Goal: Communication & Community: Answer question/provide support

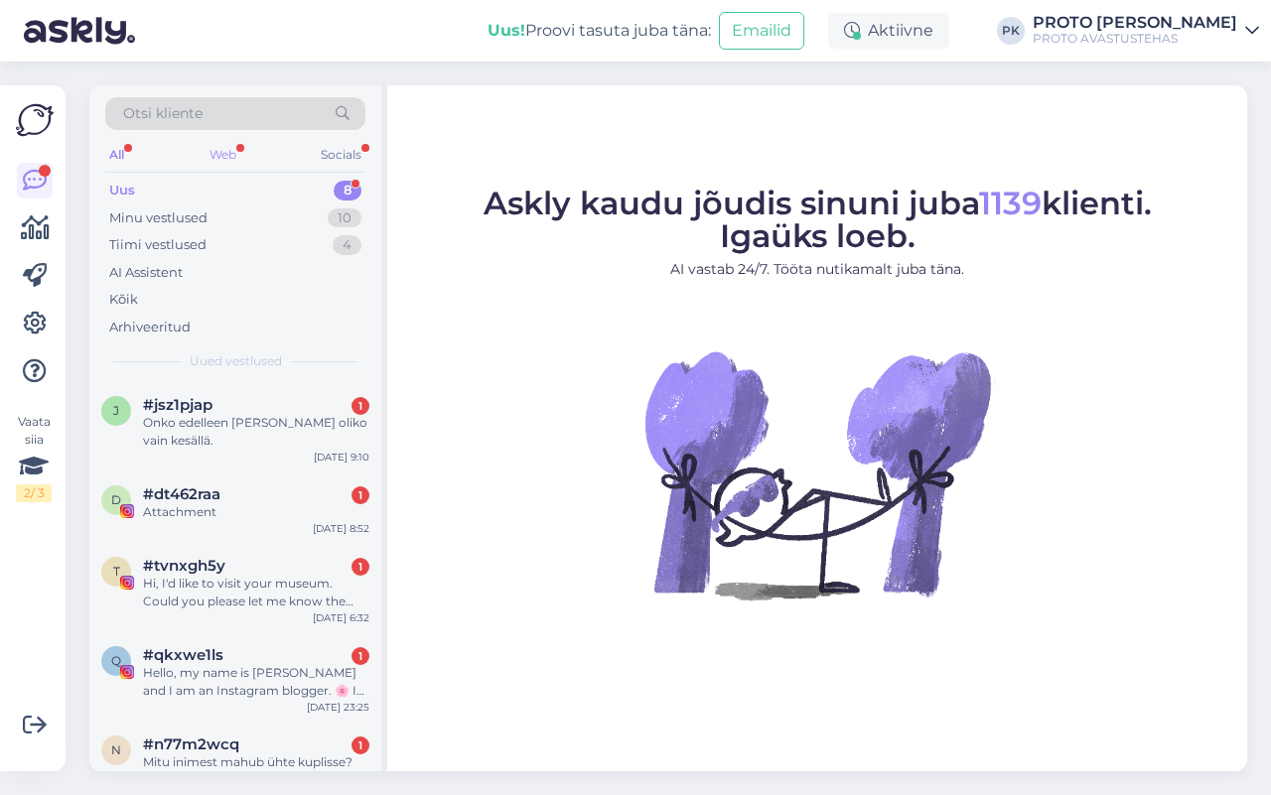
click at [215, 142] on div "Web" at bounding box center [223, 155] width 35 height 26
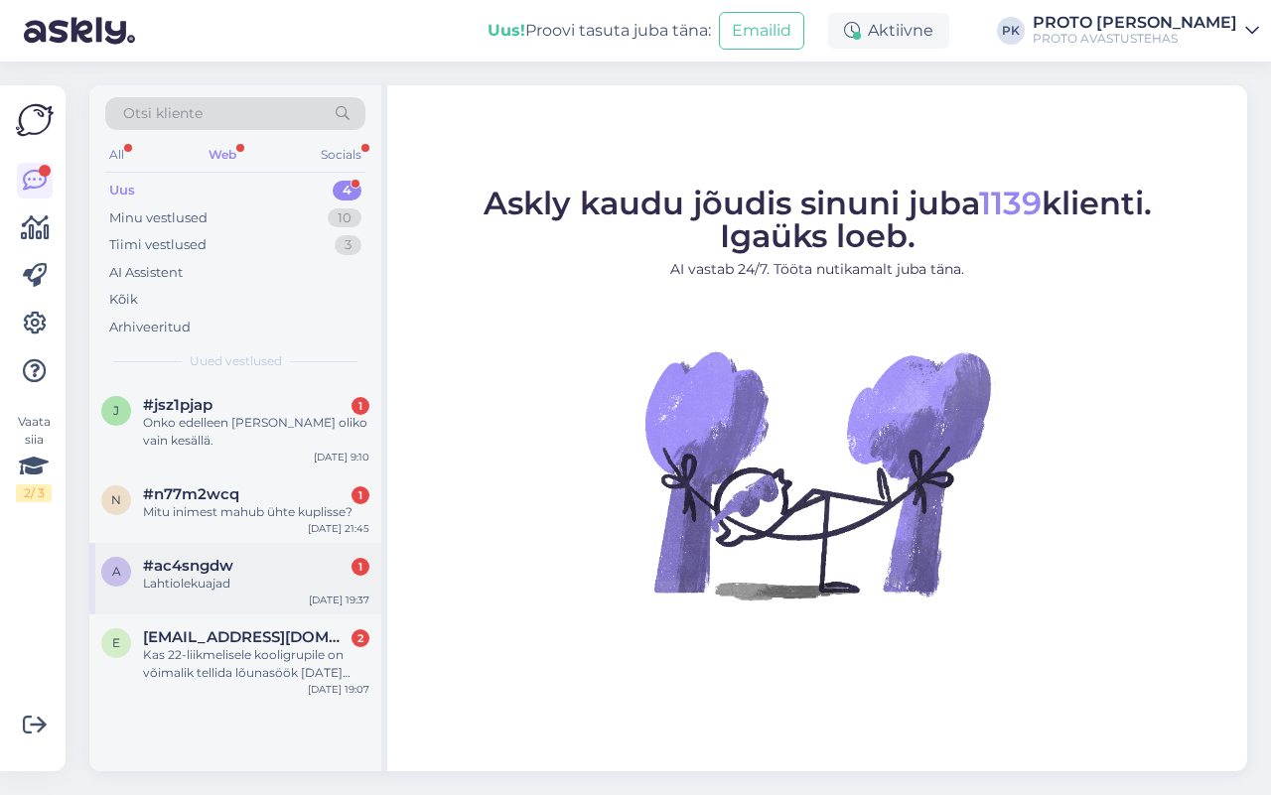
click at [202, 575] on span "#ac4sngdw" at bounding box center [188, 566] width 90 height 18
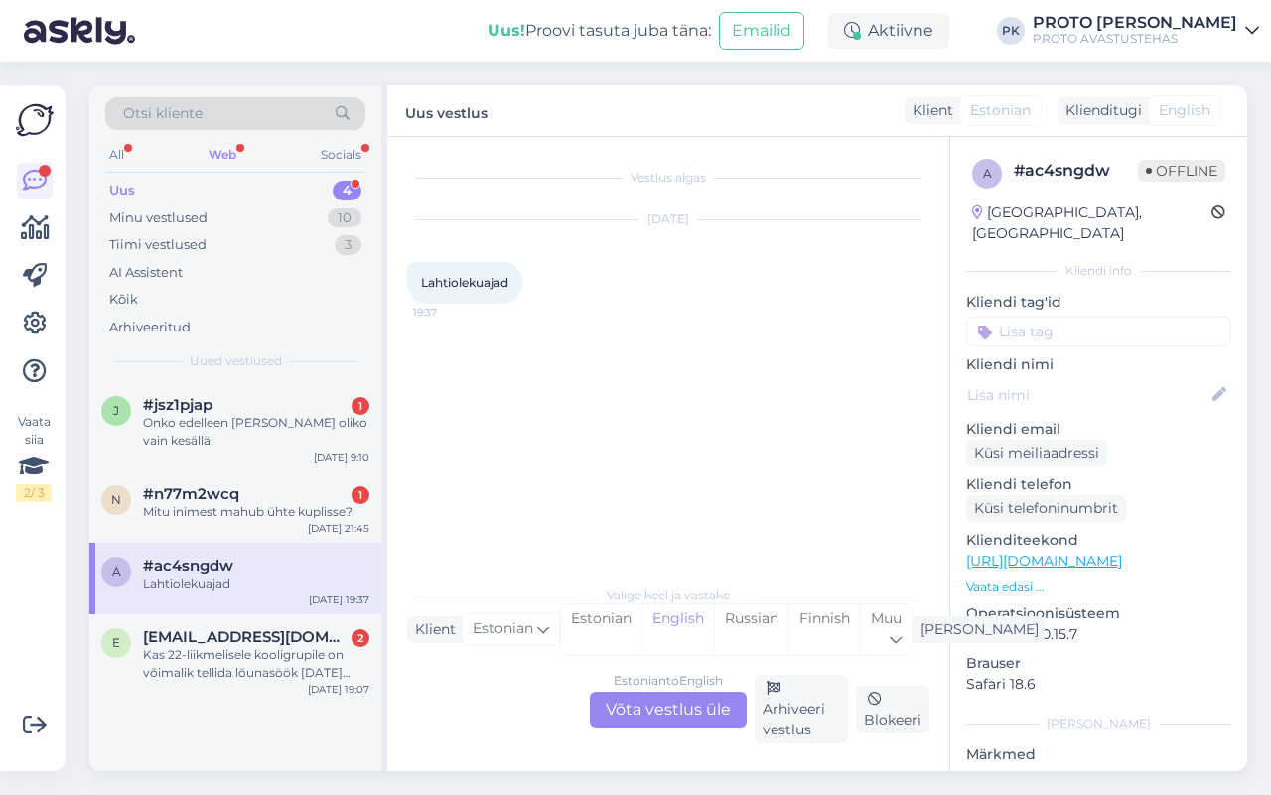
click at [648, 692] on div "Estonian to English Võta vestlus üle" at bounding box center [668, 710] width 157 height 36
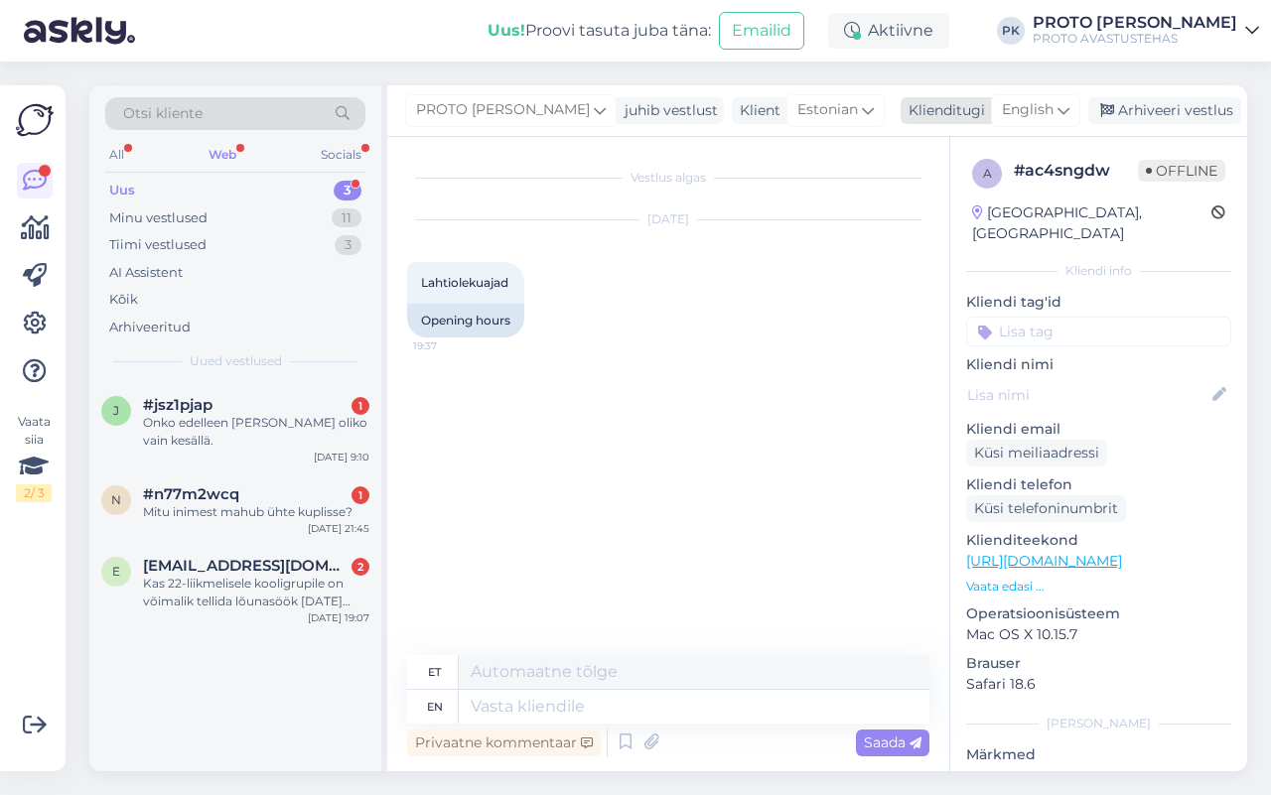
click at [1047, 112] on div "English" at bounding box center [1035, 110] width 89 height 32
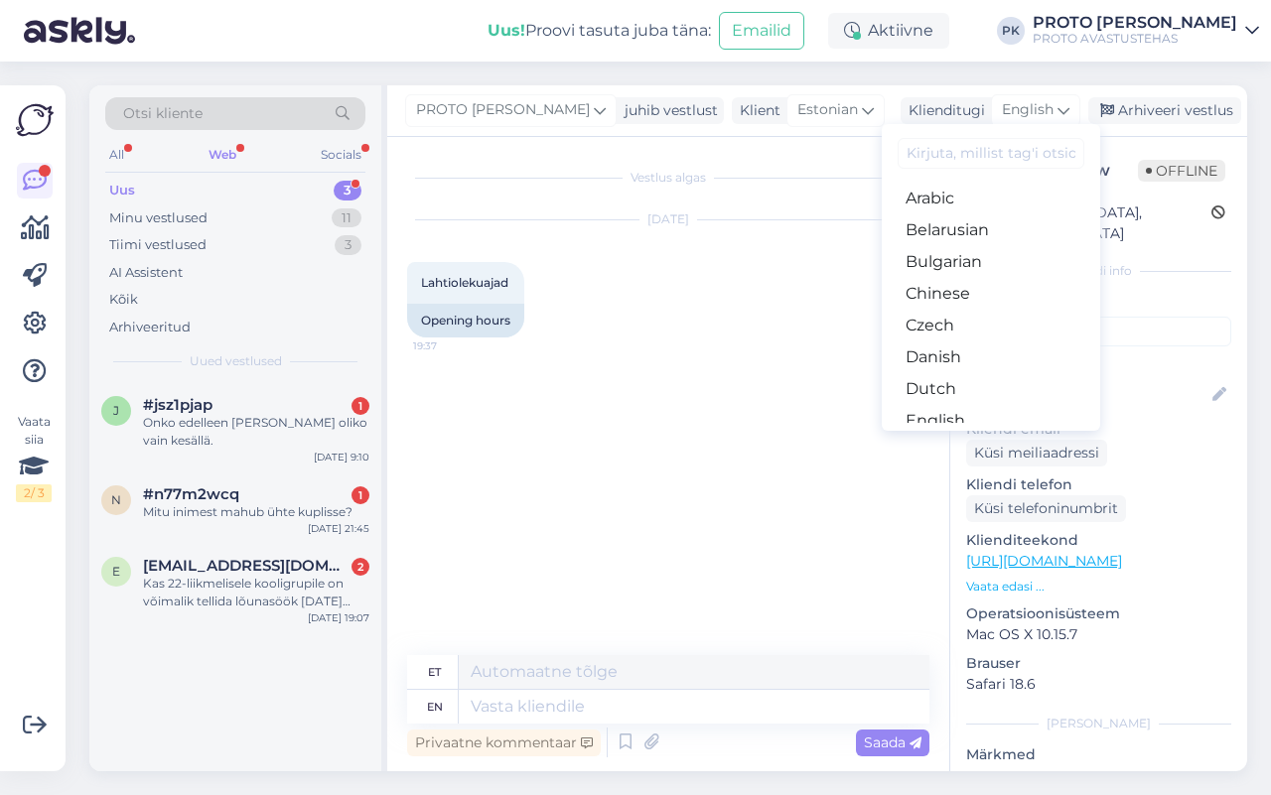
scroll to position [124, 0]
click at [940, 330] on link "Estonian" at bounding box center [991, 329] width 218 height 32
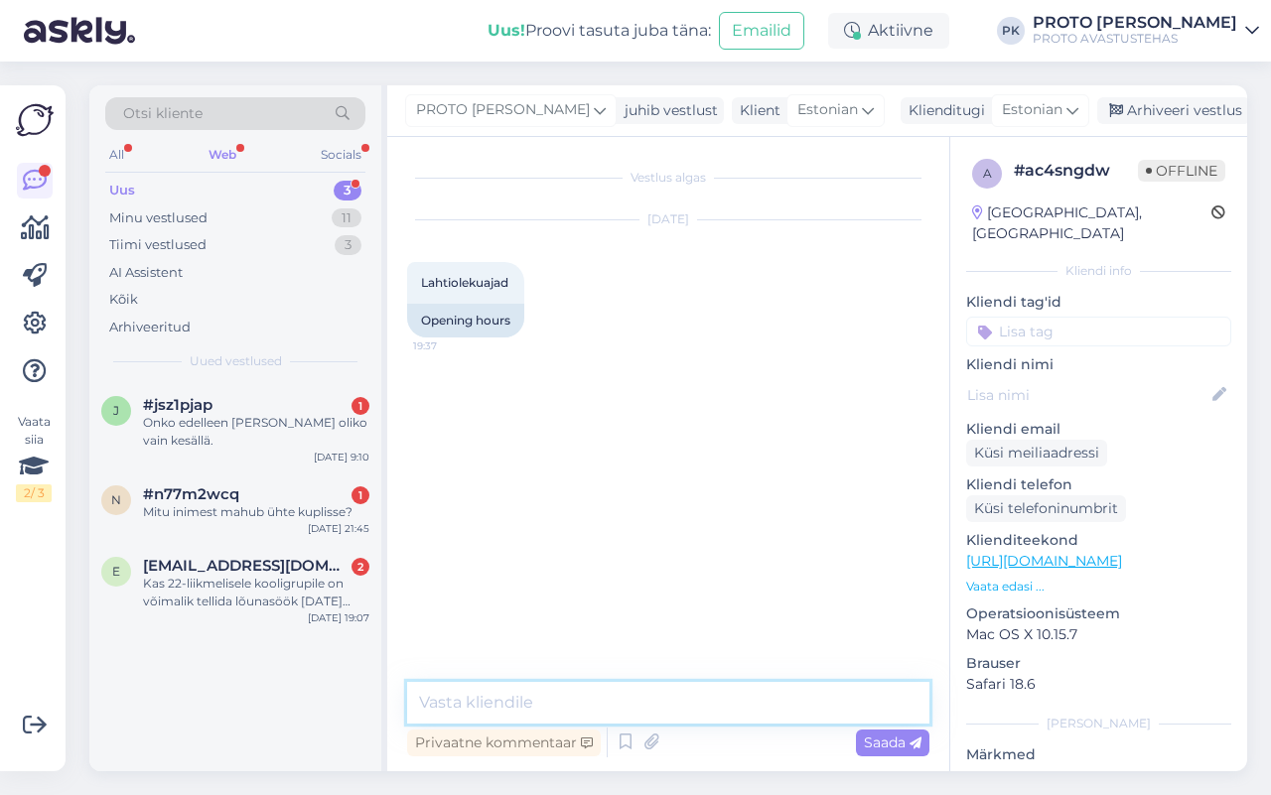
click at [497, 706] on textarea at bounding box center [668, 703] width 522 height 42
click at [781, 697] on textarea "Tere! Meie lahtiolekuajad leiate siit:" at bounding box center [668, 703] width 522 height 42
paste textarea "[URL][DOMAIN_NAME]"
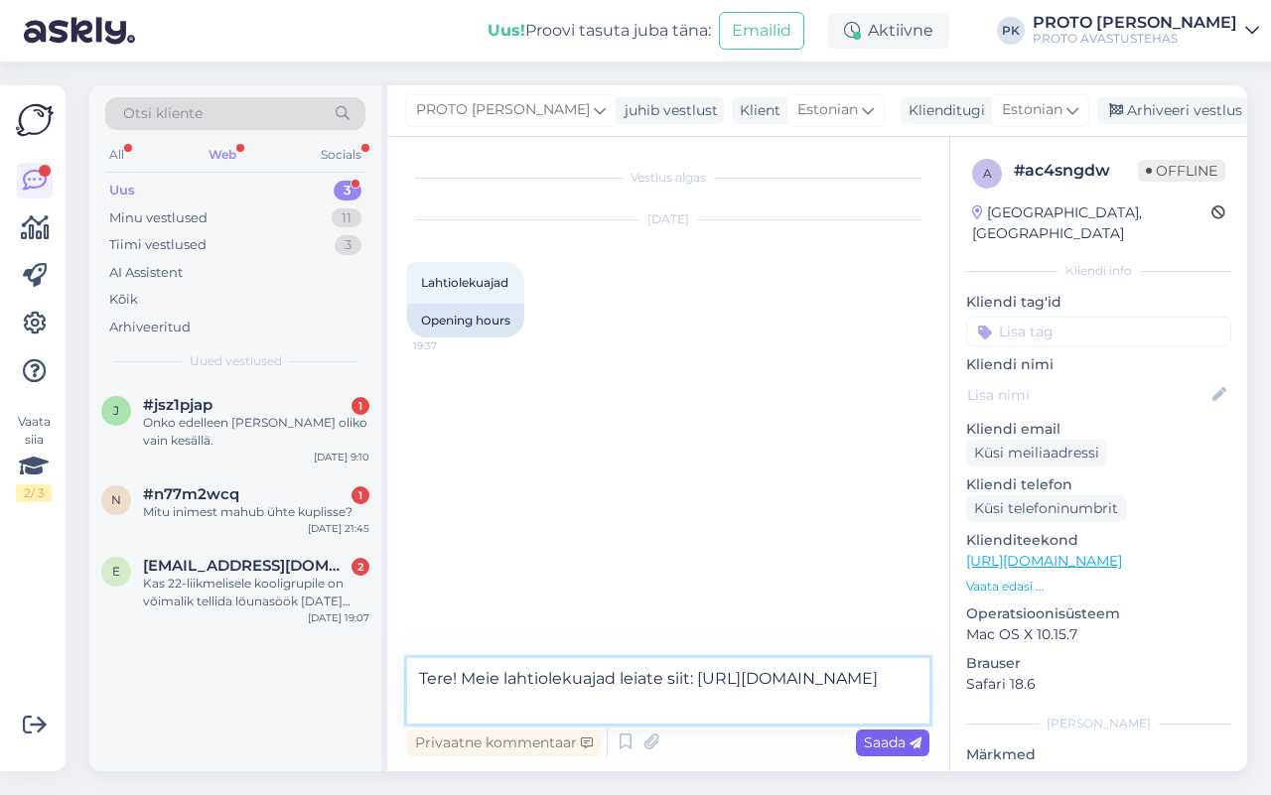
type textarea "Tere! Meie lahtiolekuajad leiate siit: [URL][DOMAIN_NAME]"
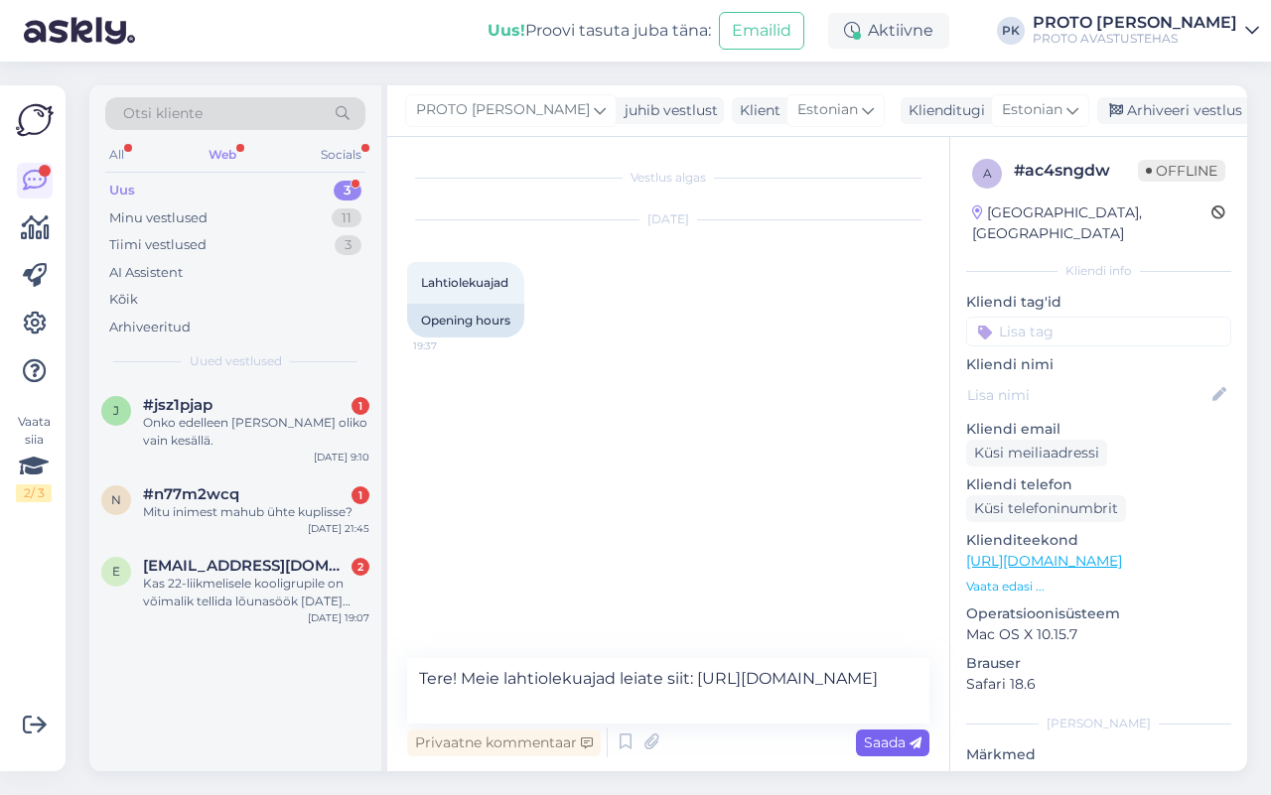
click at [876, 747] on span "Saada" at bounding box center [893, 743] width 58 height 18
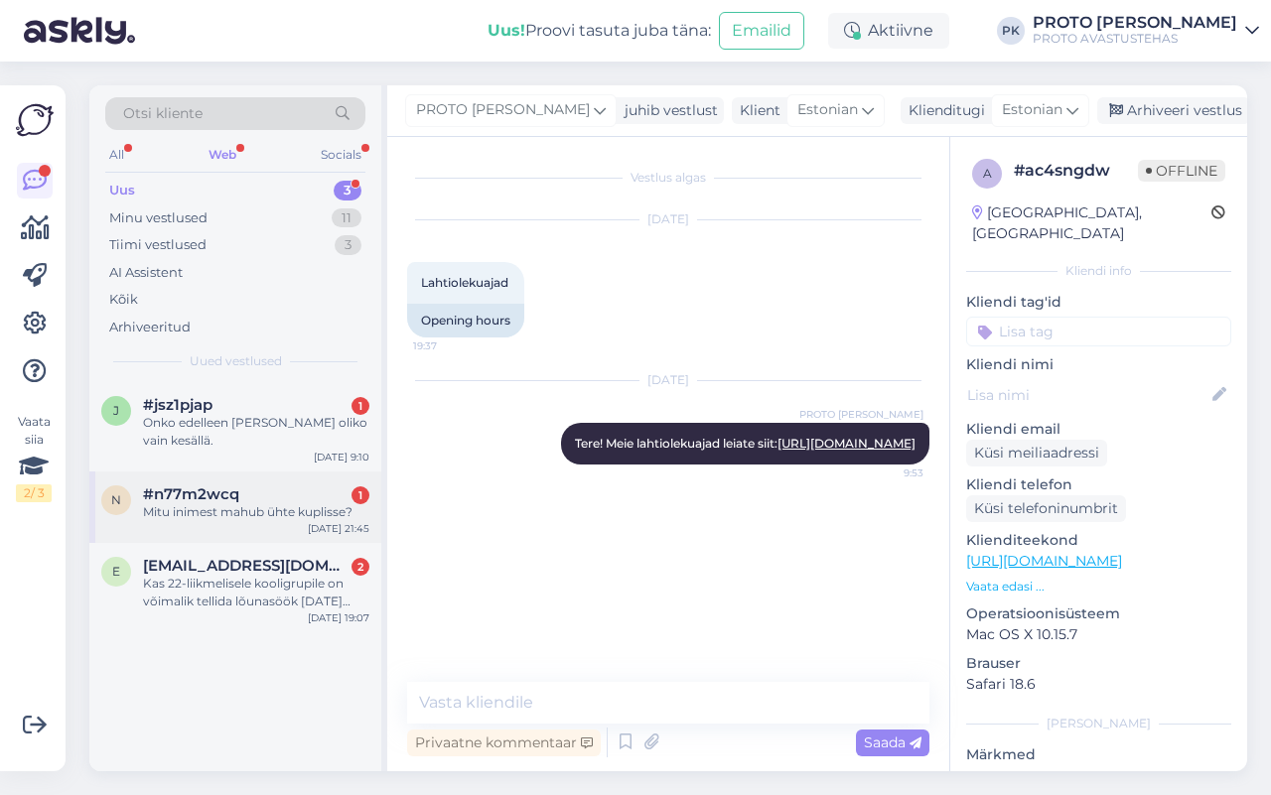
click at [190, 496] on span "#n77m2wcq" at bounding box center [191, 495] width 96 height 18
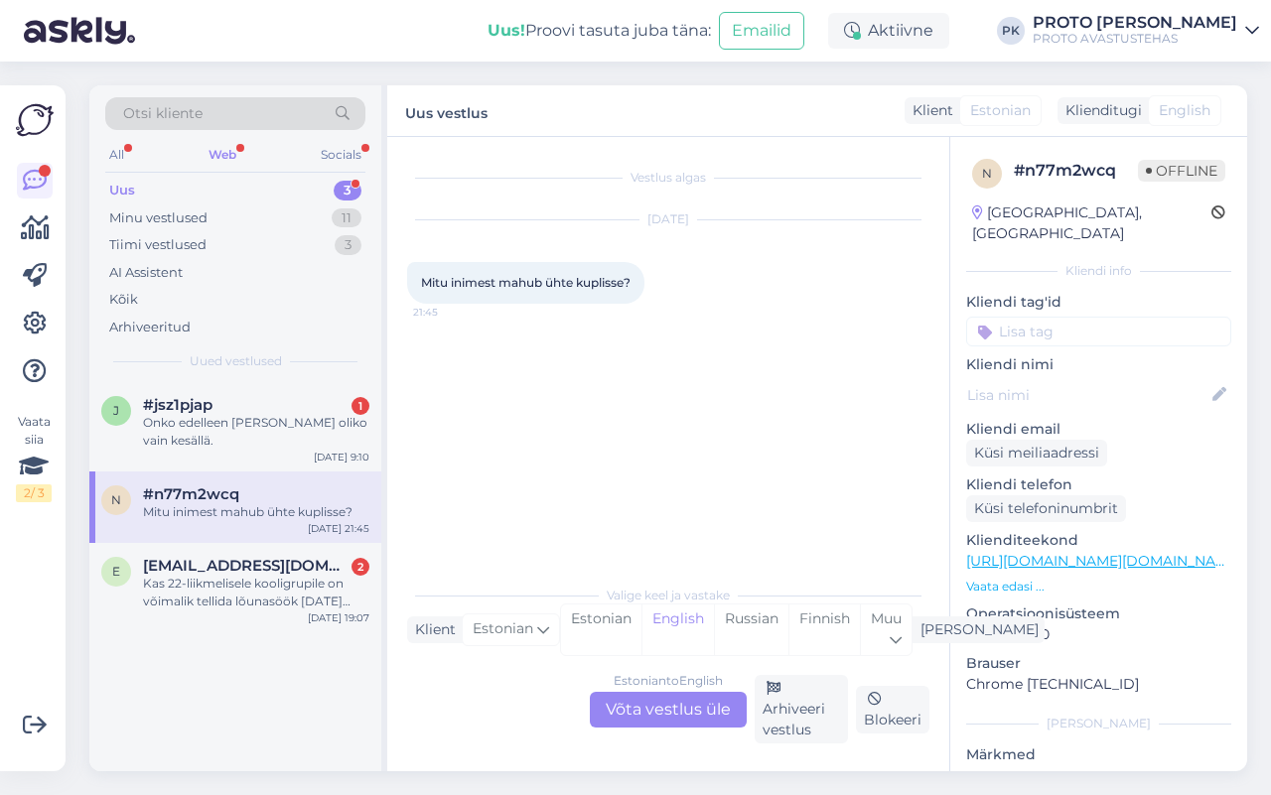
click at [666, 706] on div "Estonian to English Võta vestlus üle" at bounding box center [668, 710] width 157 height 36
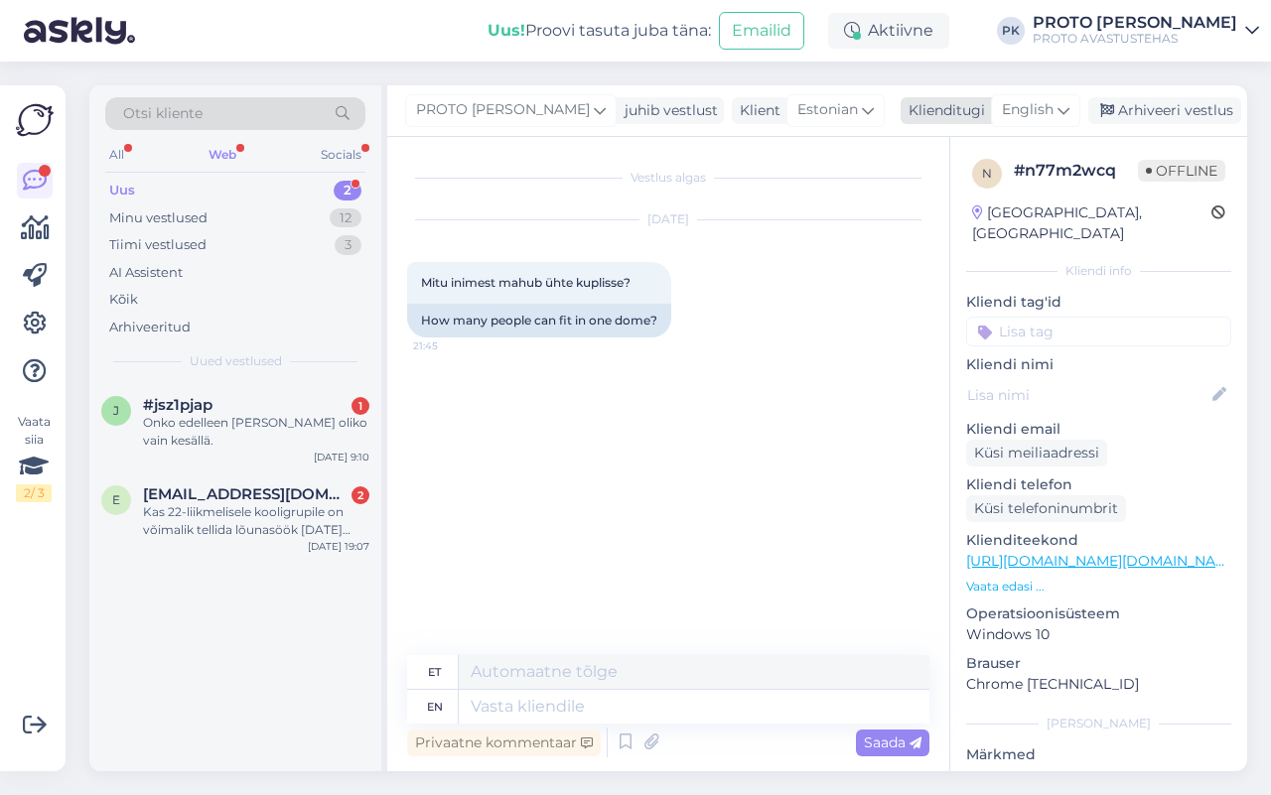
click at [1046, 109] on span "English" at bounding box center [1028, 110] width 52 height 22
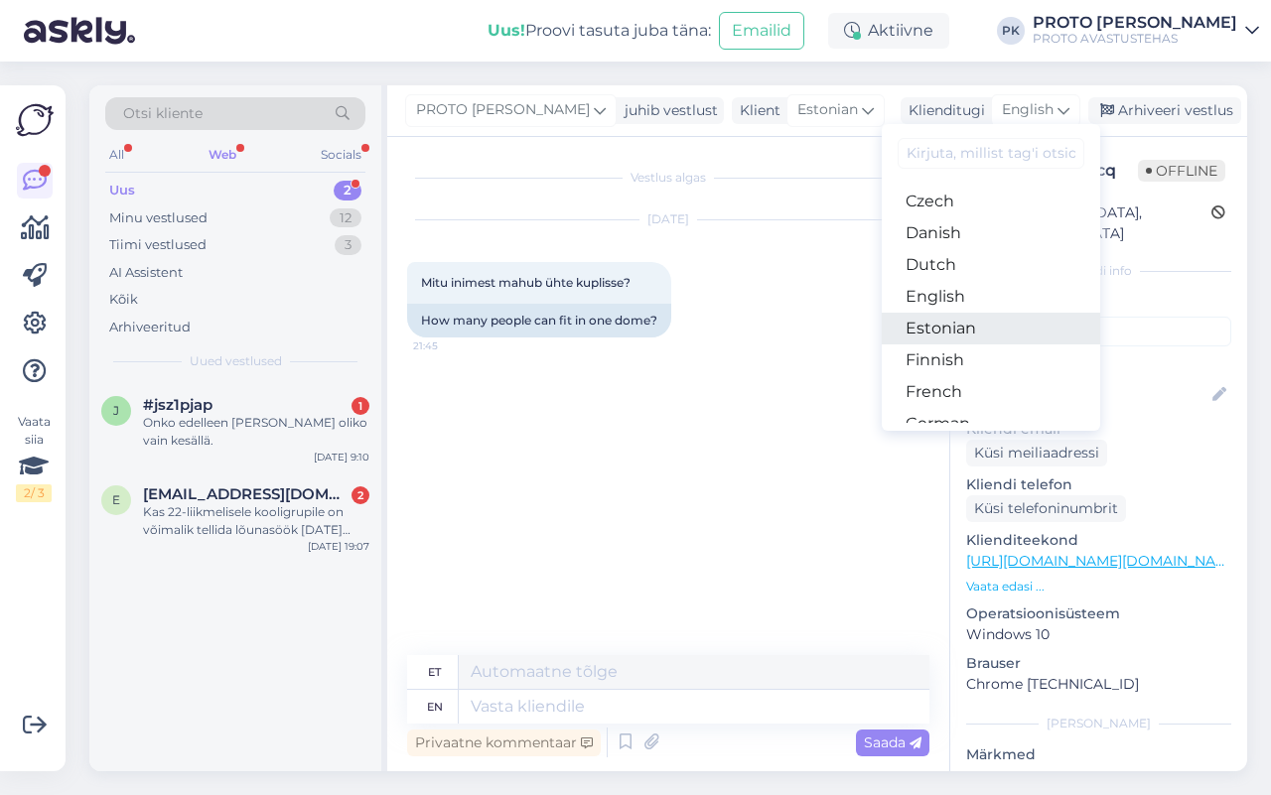
click at [984, 336] on link "Estonian" at bounding box center [991, 329] width 218 height 32
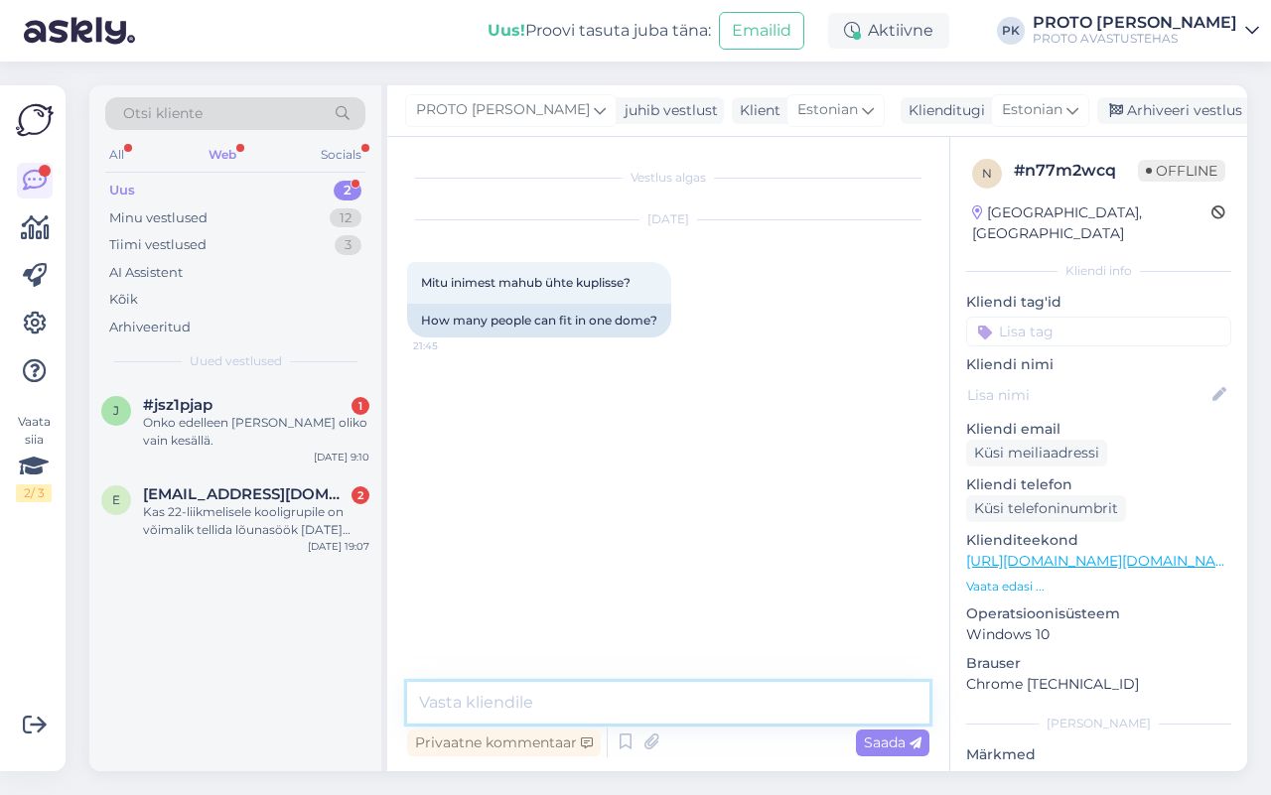
click at [501, 700] on textarea at bounding box center [668, 703] width 522 height 42
drag, startPoint x: 637, startPoint y: 695, endPoint x: 837, endPoint y: 718, distance: 200.9
click at [837, 718] on textarea "Tere! Ühte kuplisse mahub 9 inimest" at bounding box center [668, 703] width 522 height 42
drag, startPoint x: 458, startPoint y: 696, endPoint x: 765, endPoint y: 682, distance: 307.1
click at [765, 682] on textarea "Tere! Ühte kuplisse mahub 9 inimest" at bounding box center [668, 703] width 522 height 42
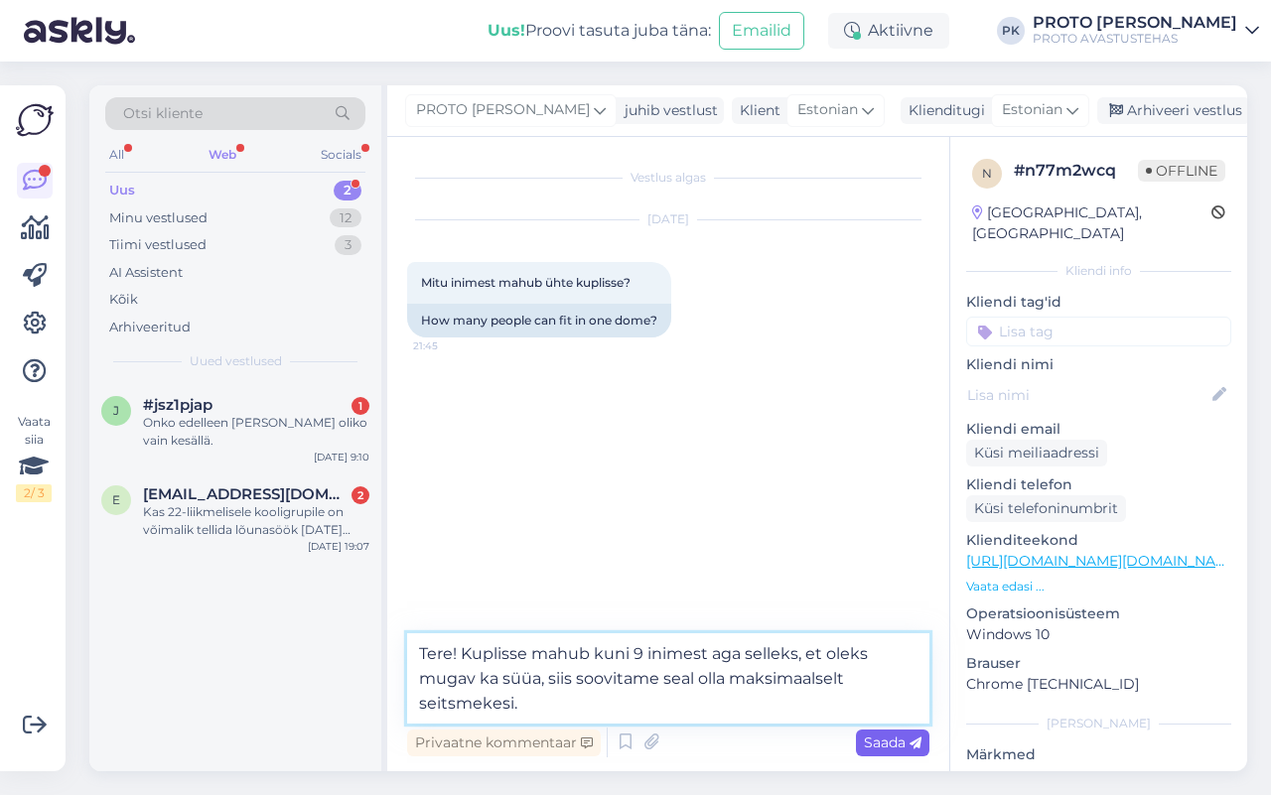
type textarea "Tere! Kuplisse mahub kuni 9 inimest aga selleks, et oleks mugav ka süüa, siis s…"
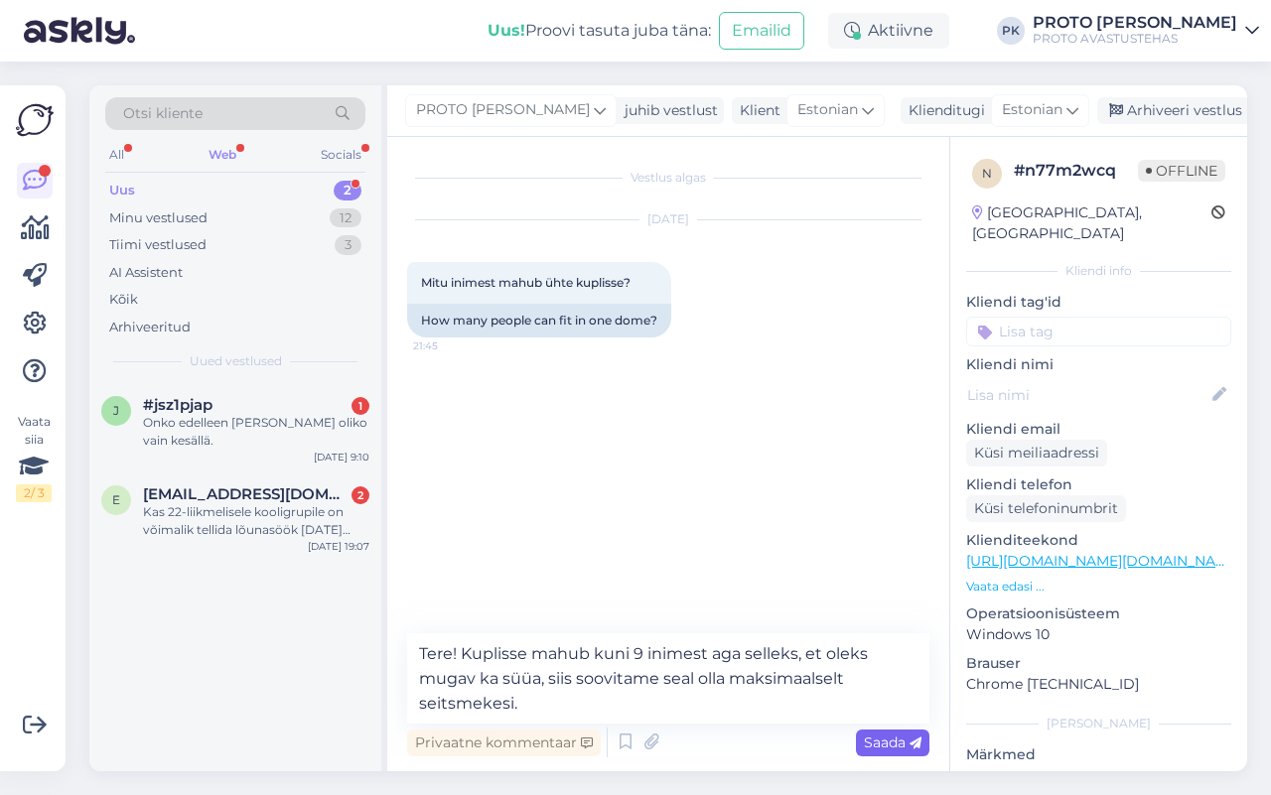
click at [885, 746] on span "Saada" at bounding box center [893, 743] width 58 height 18
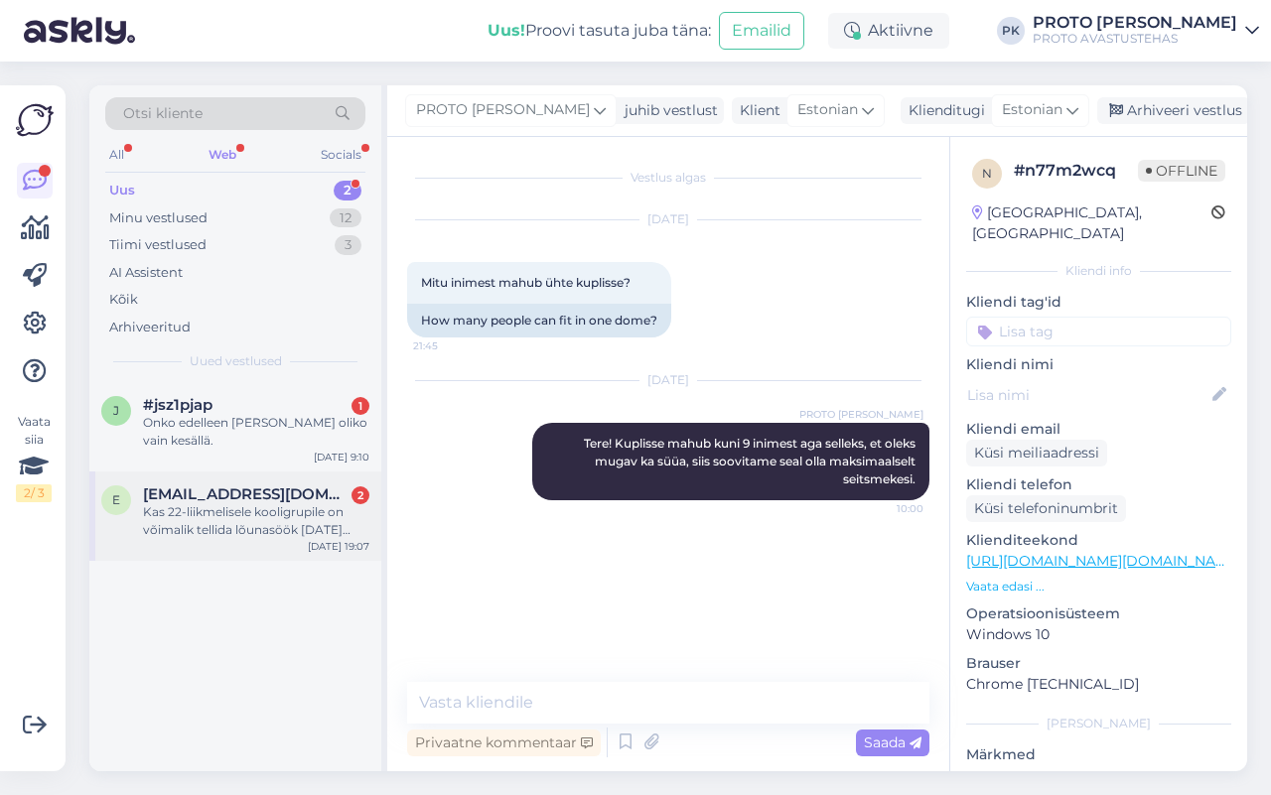
click at [192, 509] on div "Kas 22-liikmelisele kooligrupile on võimalik tellida lõunasöök [DATE][PERSON_NA…" at bounding box center [256, 521] width 226 height 36
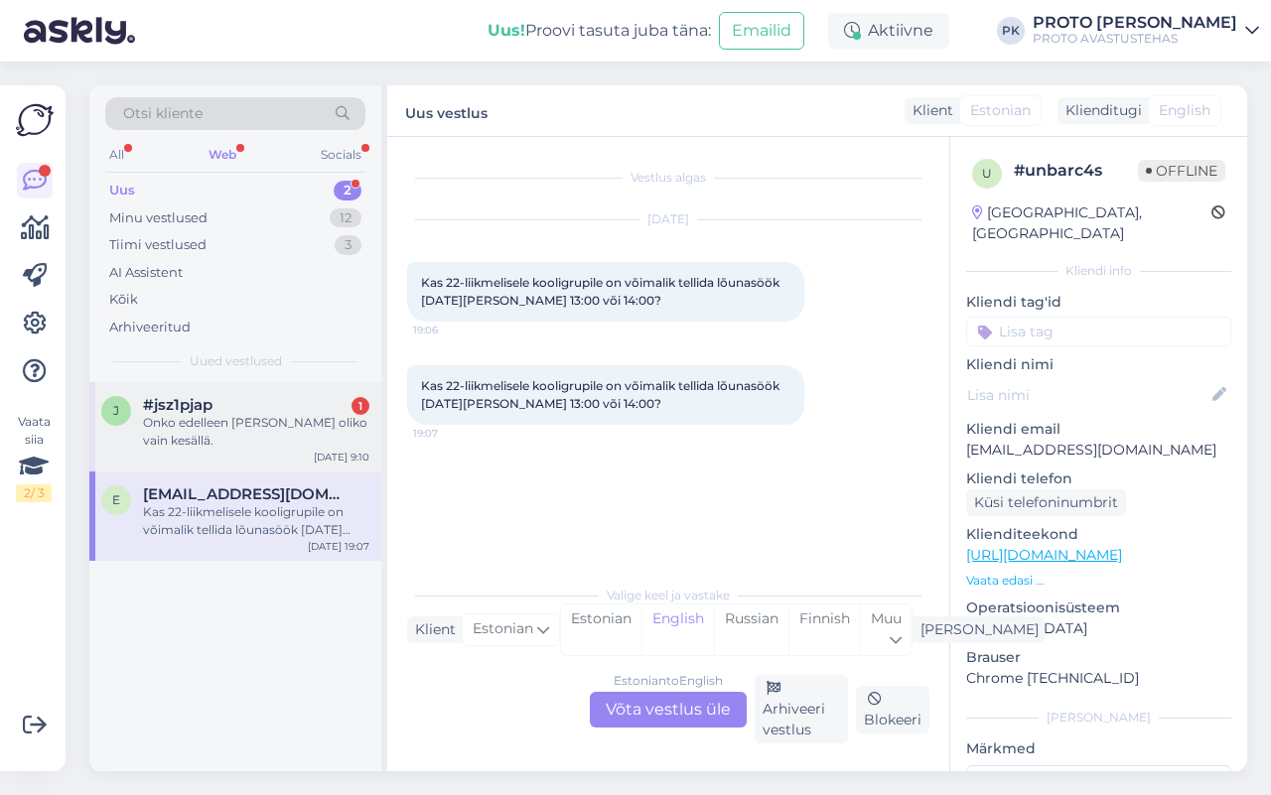
click at [156, 398] on span "#jsz1pjap" at bounding box center [178, 405] width 70 height 18
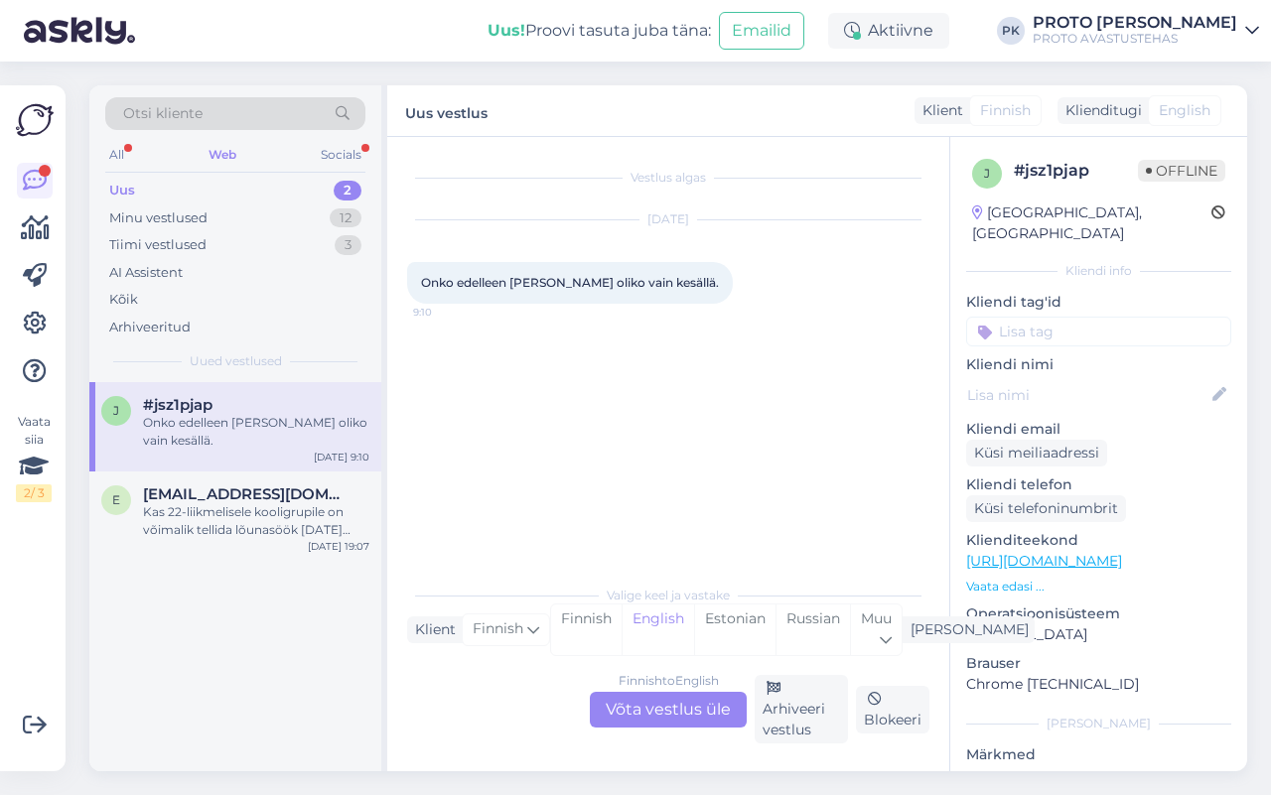
click at [668, 718] on div "Finnish to English Võta vestlus üle" at bounding box center [668, 710] width 157 height 36
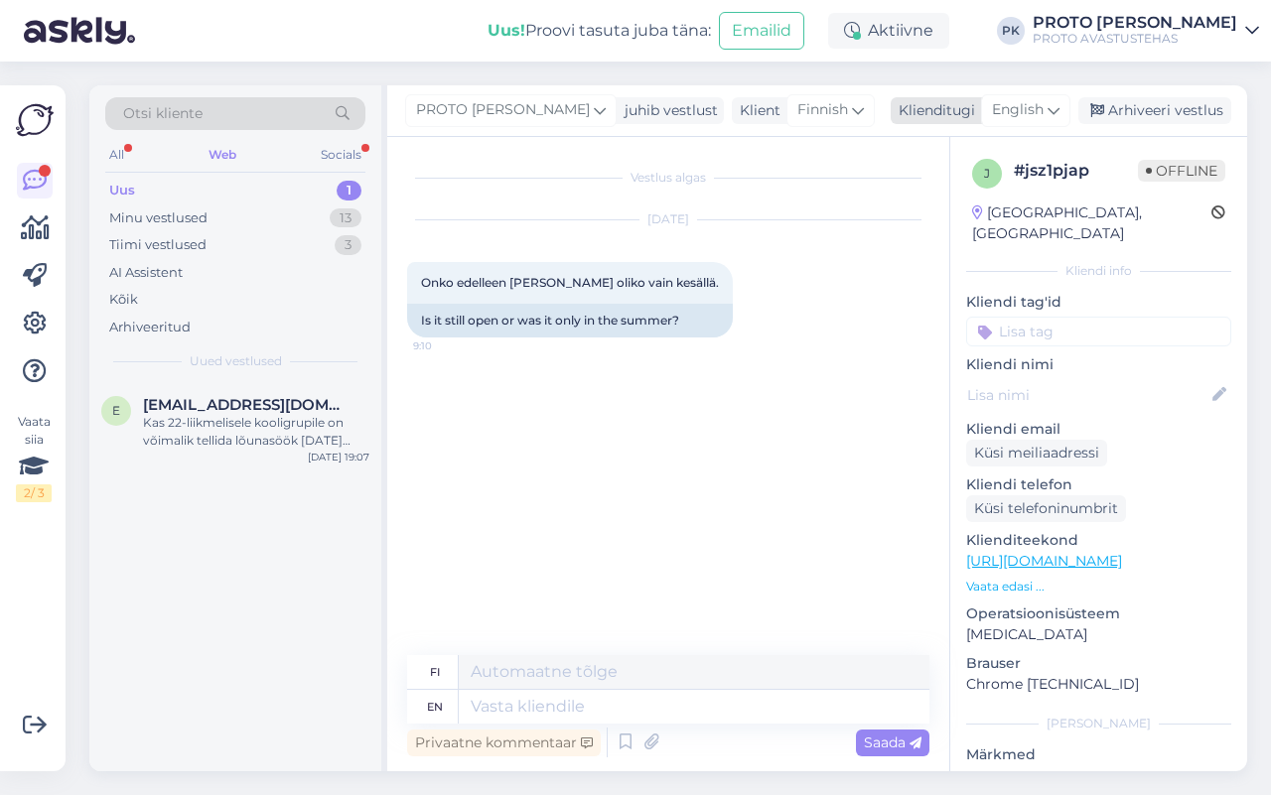
click at [1048, 105] on div "English" at bounding box center [1025, 110] width 89 height 32
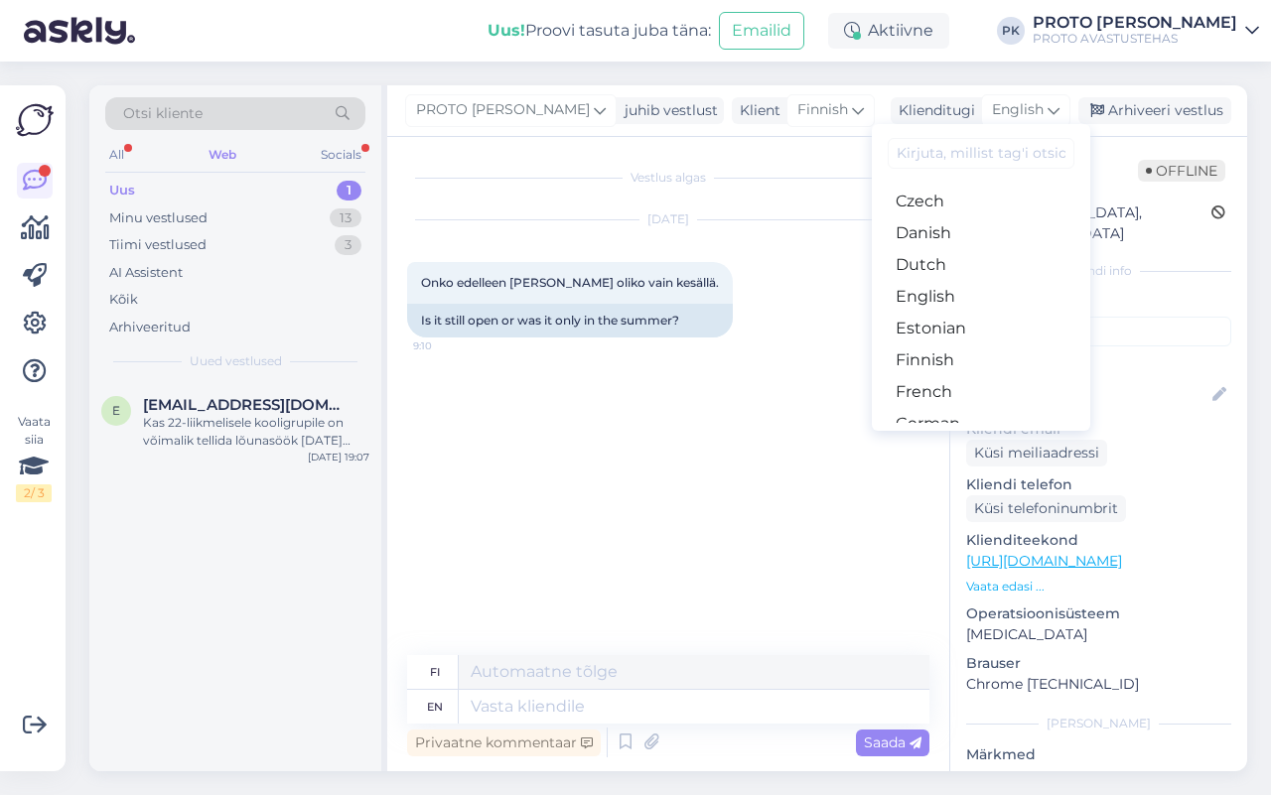
scroll to position [248, 0]
click at [939, 201] on link "Estonian" at bounding box center [981, 205] width 218 height 32
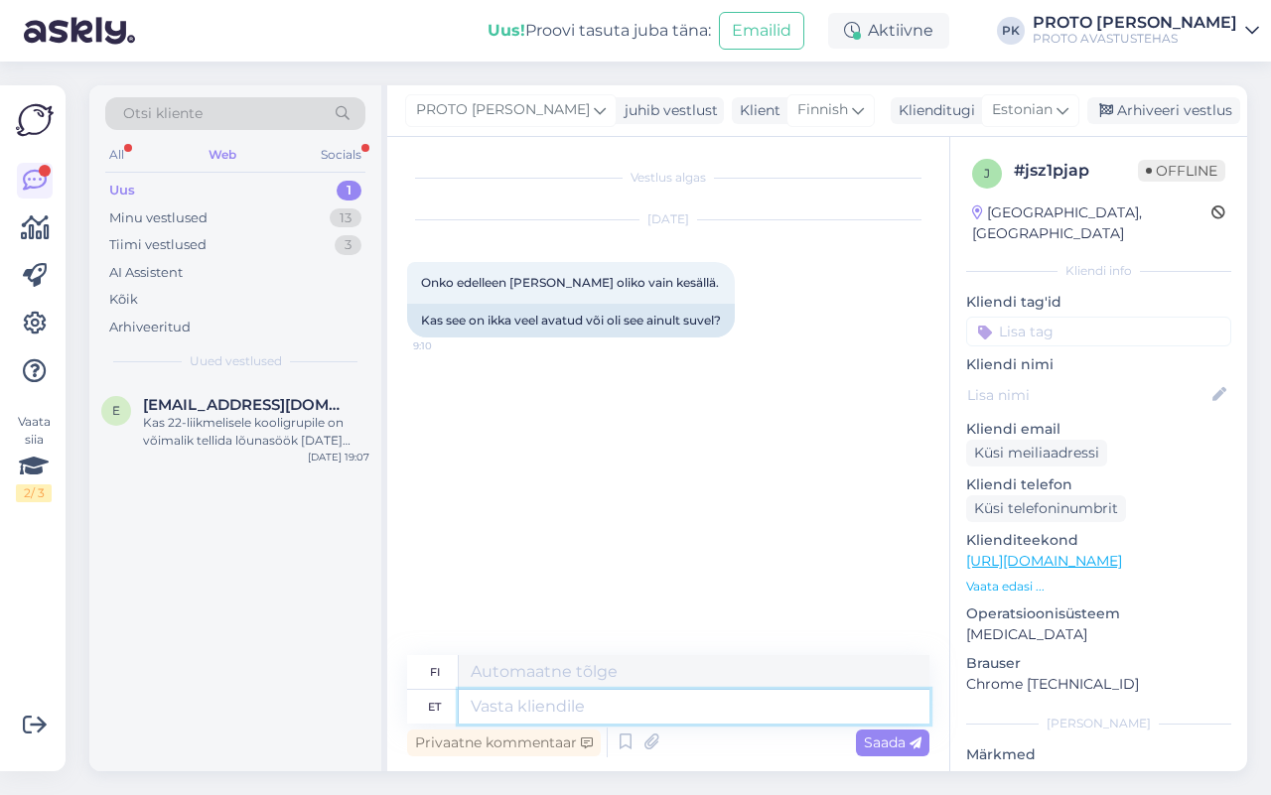
click at [524, 712] on textarea at bounding box center [694, 707] width 471 height 34
type textarea "Tere!"
type textarea "Hei!"
type textarea "Tere! Oleme i"
type textarea "Hei! Me olemme"
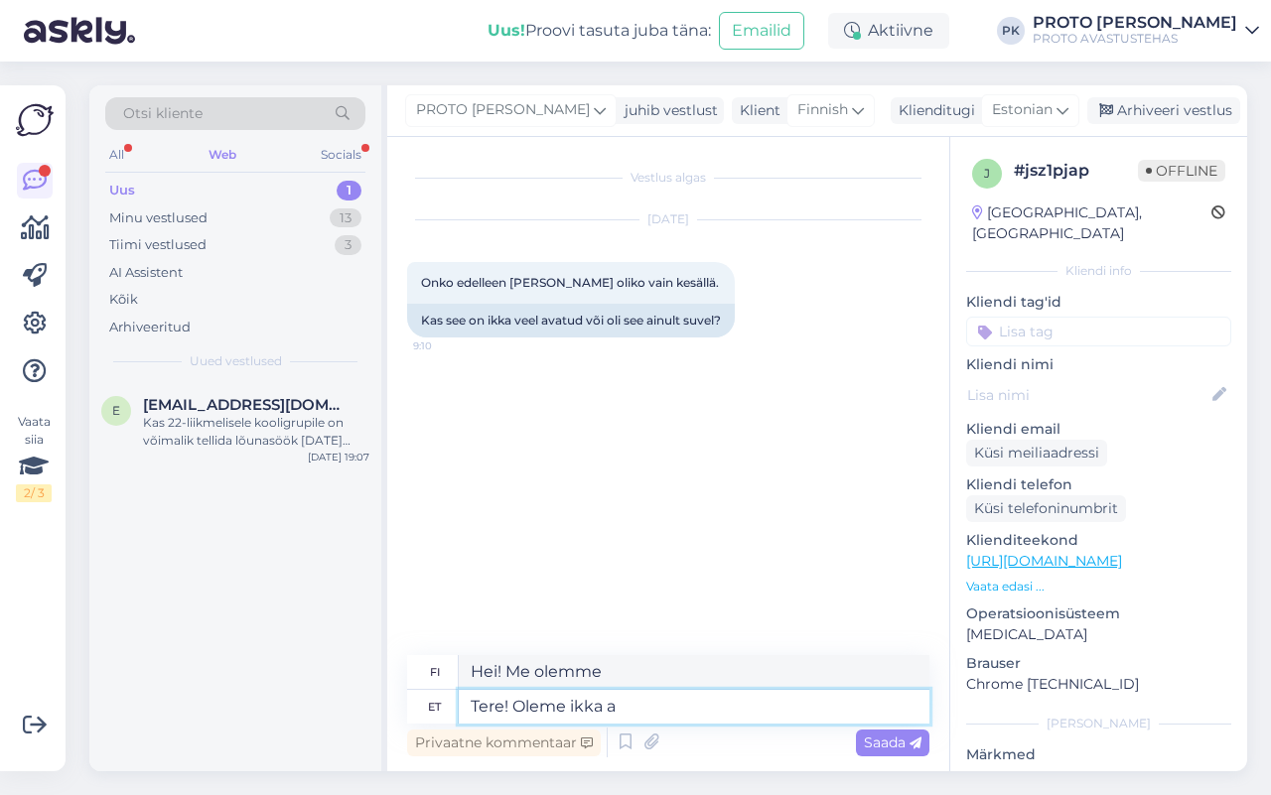
type textarea "Tere! Oleme ikka av"
type textarea "Hei! Olemme edelleen täällä."
type textarea "Tere! Oleme ikka avatud. M"
type textarea "Hei! Olemme edelleen avoinna."
type textarea "Tere! Oleme ikka avatud. Meie av"
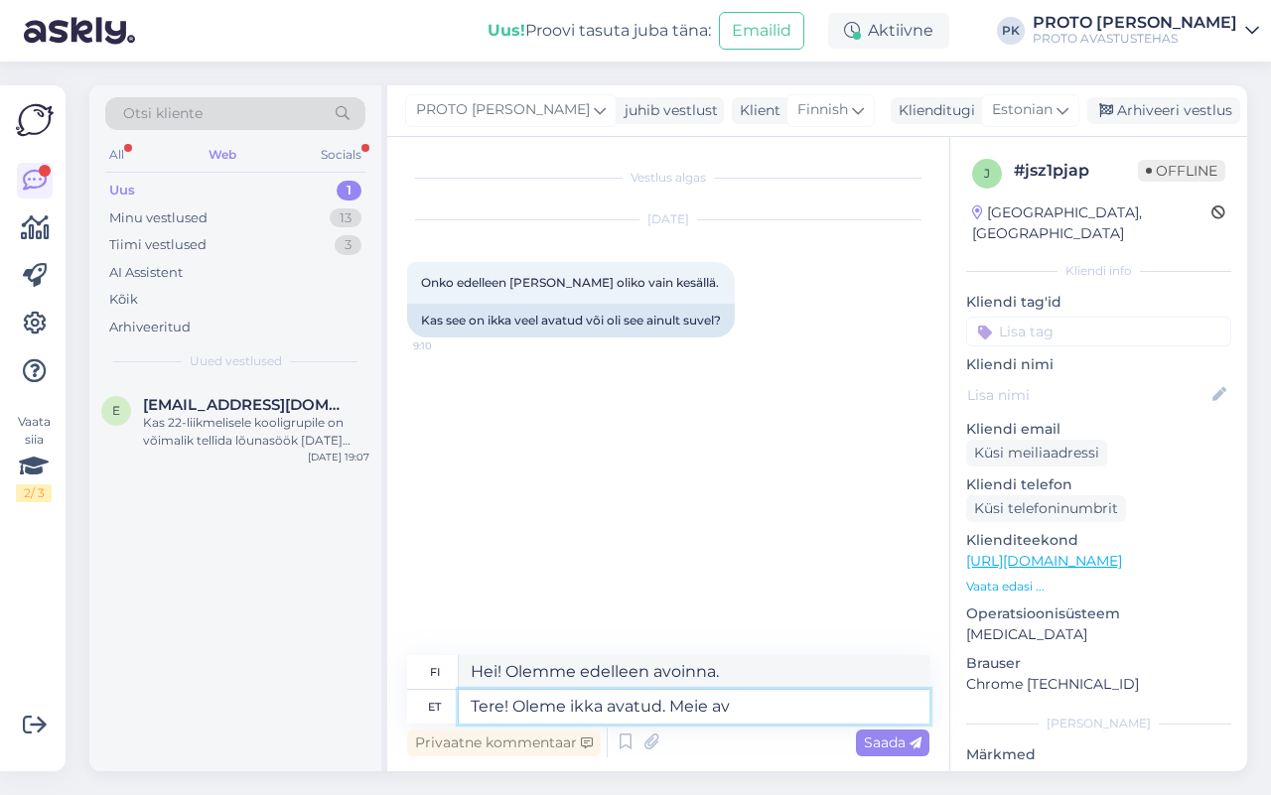
type textarea "Hei! Olemme edelleen avoinna. Me"
type textarea "Tere! Oleme ikka avatud. Meie avamisajad lei"
type textarea "Hei! Olemme edelleen avoinna. Aukioloaikamme"
type textarea "Tere! Oleme ikka avatud. Meie avamisajad leiate sii"
type textarea "Hei! Olemme edelleen avoinna. Löydät aukioloaikamme täältä."
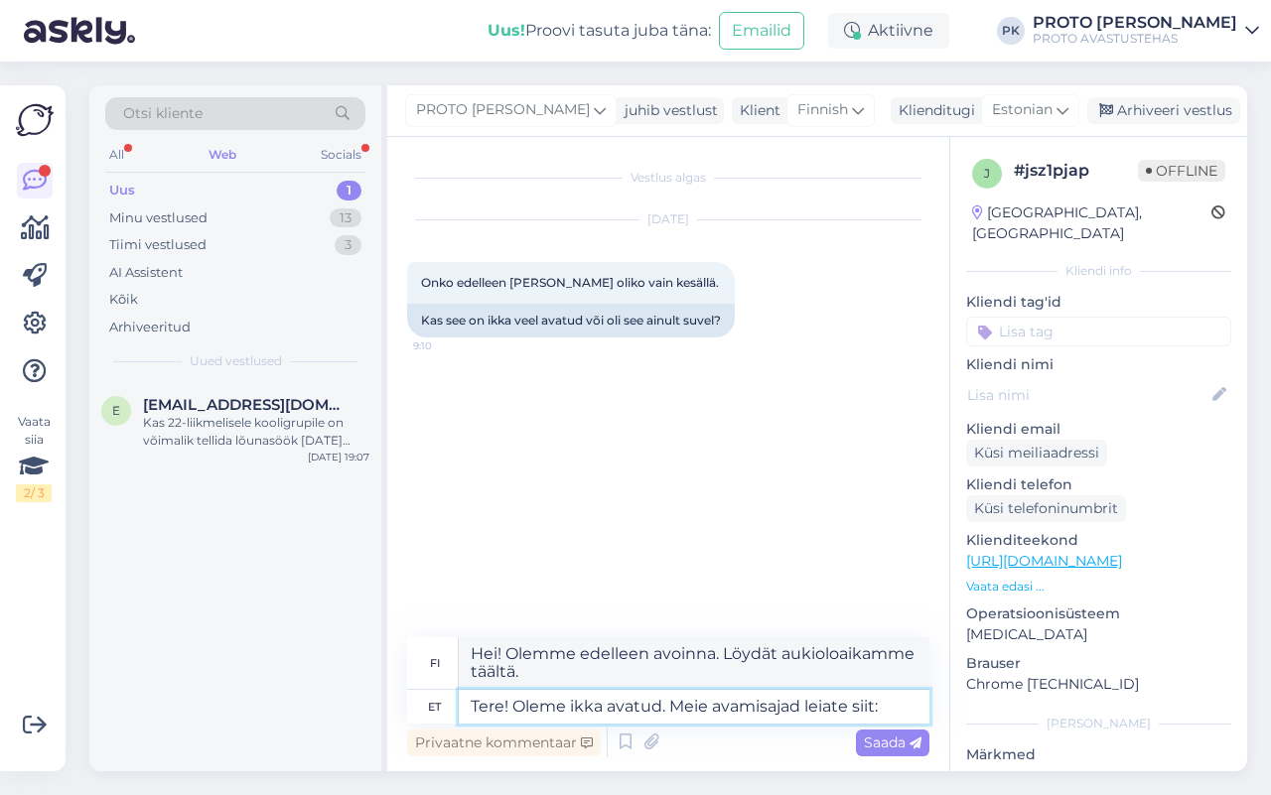
type textarea "Tere! Oleme ikka avatud. Meie avamisajad leiate siit:"
type textarea "Hei! Olemme edelleen avoinna. Löydät aukioloaikamme täältä:"
paste textarea "[URL][DOMAIN_NAME]"
type textarea "Tere! Oleme ikka avatud. Meie avamisajad leiate siit: [URL][DOMAIN_NAME]"
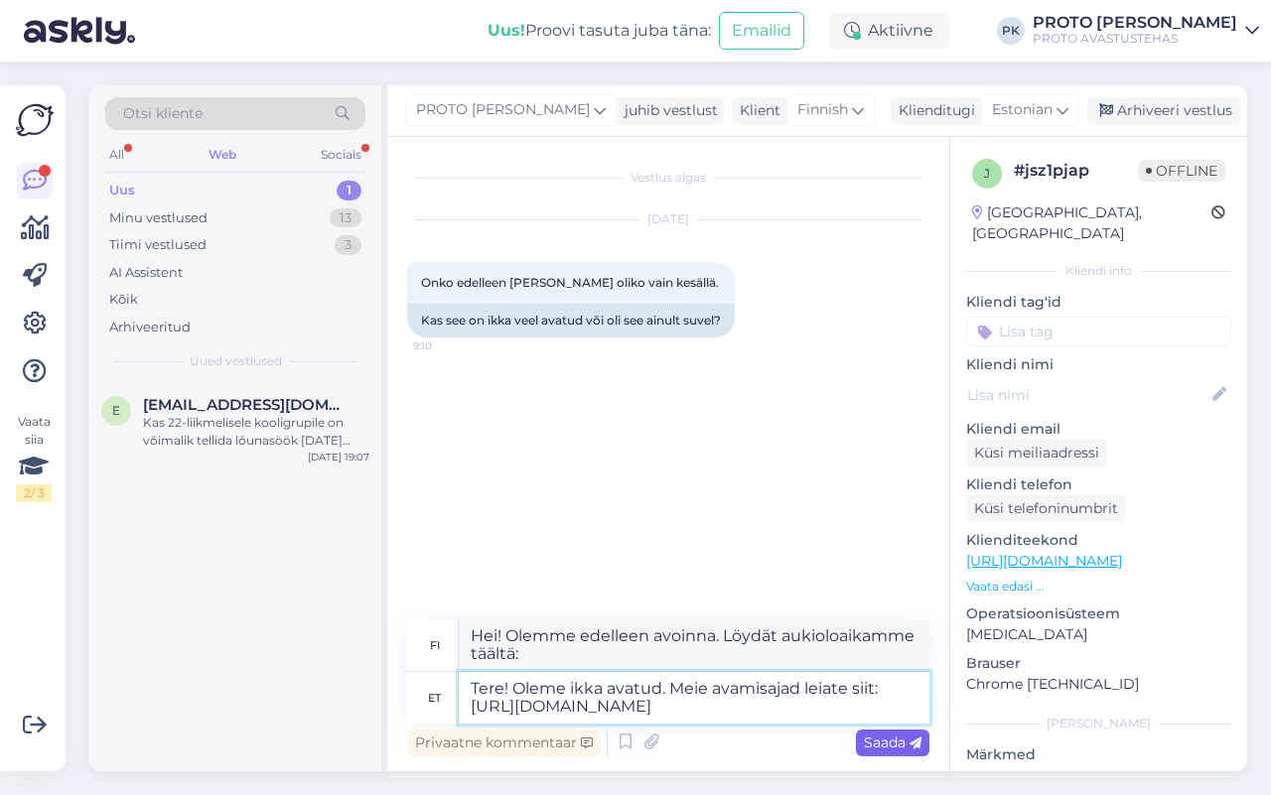
type textarea "Hei! Olemme edelleen avoinna. Löydät aukioloaikamme täältä: [URL][DOMAIN_NAME]"
type textarea "Tere! Oleme ikka avatud. Meie avamisajad leiate siit: [URL][DOMAIN_NAME]"
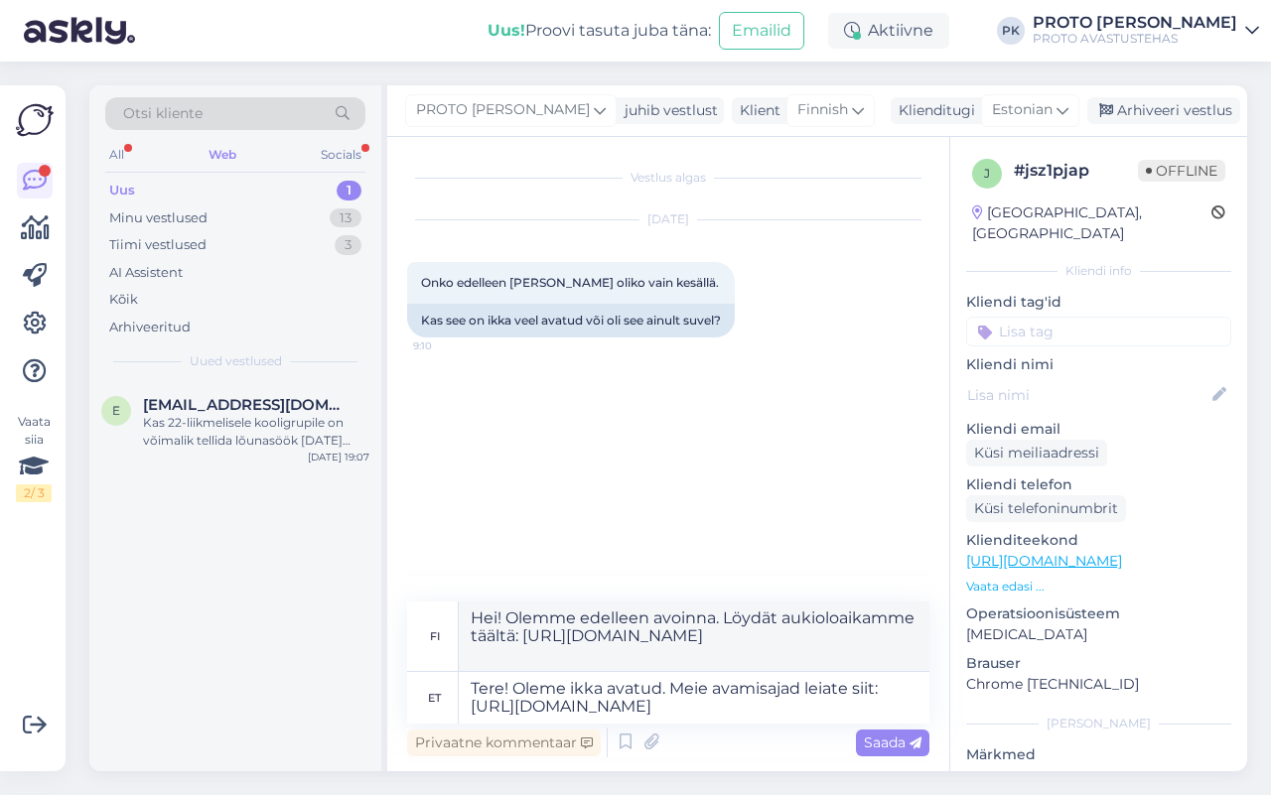
click at [884, 737] on span "Saada" at bounding box center [893, 743] width 58 height 18
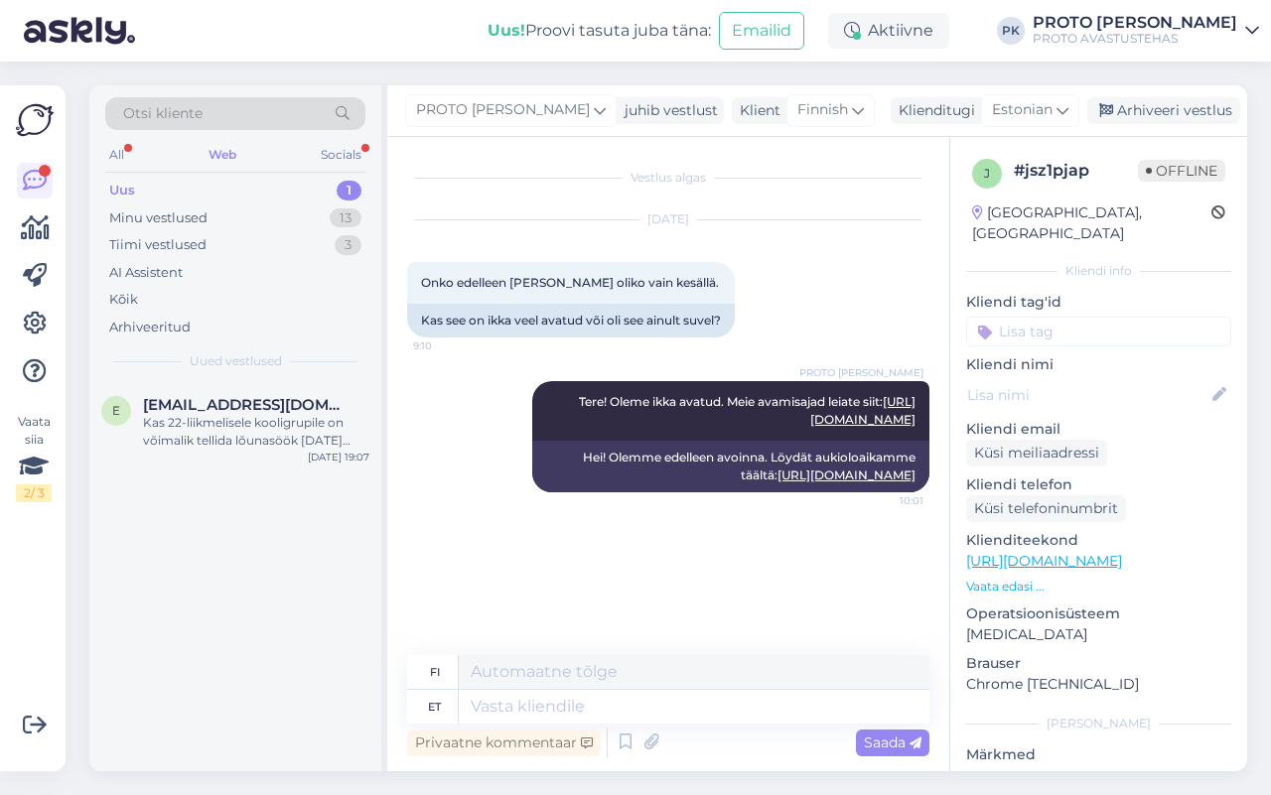
click at [109, 187] on div "Uus" at bounding box center [122, 191] width 26 height 20
click at [200, 424] on div "Kas 22-liikmelisele kooligrupile on võimalik tellida lõunasöök [DATE][PERSON_NA…" at bounding box center [256, 432] width 226 height 36
